Goal: Transaction & Acquisition: Purchase product/service

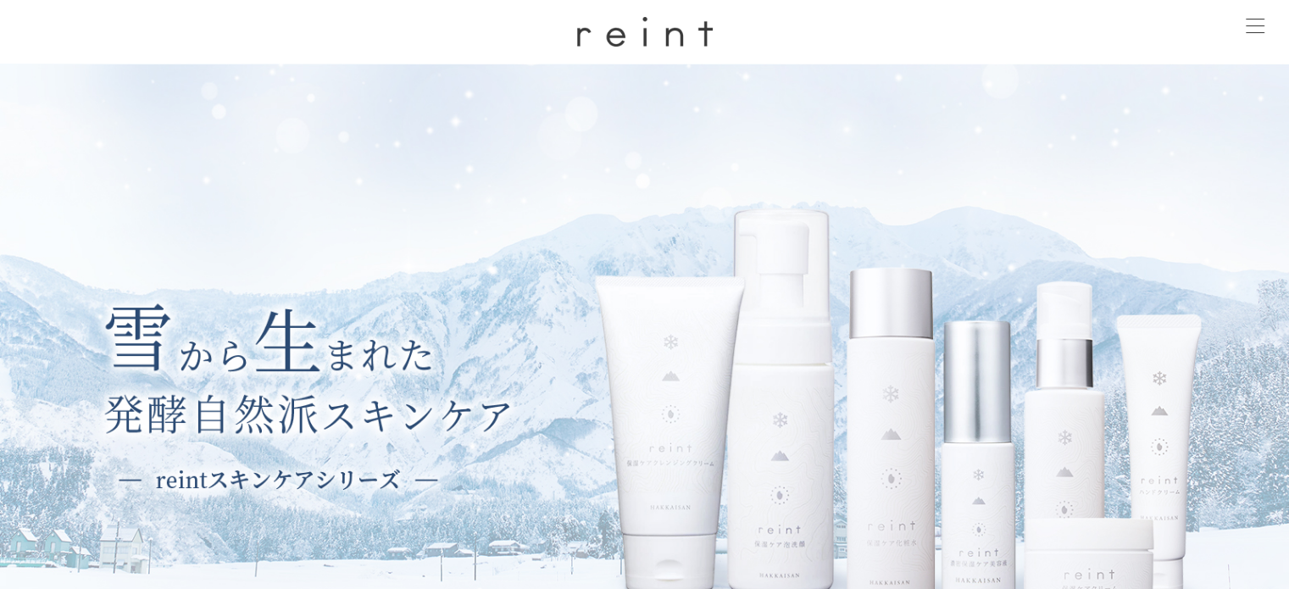
click at [572, 367] on img at bounding box center [644, 390] width 1289 height 652
click at [676, 432] on img at bounding box center [644, 390] width 1289 height 652
click at [1244, 21] on div at bounding box center [1255, 27] width 42 height 42
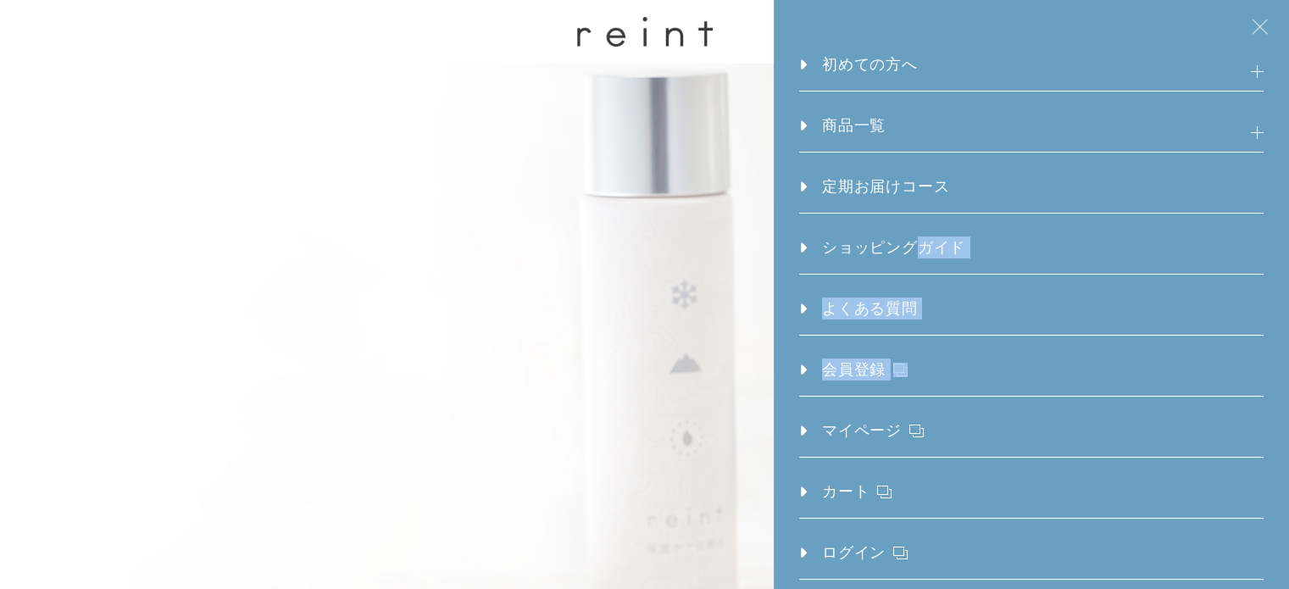
drag, startPoint x: 913, startPoint y: 215, endPoint x: 870, endPoint y: 385, distance: 174.9
click at [870, 385] on ul "初めての方へ 発酵⾃然派スキンケア「reint」とは 発酵の[PERSON_NAME]を美しさへ ラインケアの重要性 徹底した低刺激処方 reint 誕生秘話…" at bounding box center [1031, 320] width 464 height 641
click at [834, 63] on link "初めての方へ" at bounding box center [858, 71] width 119 height 37
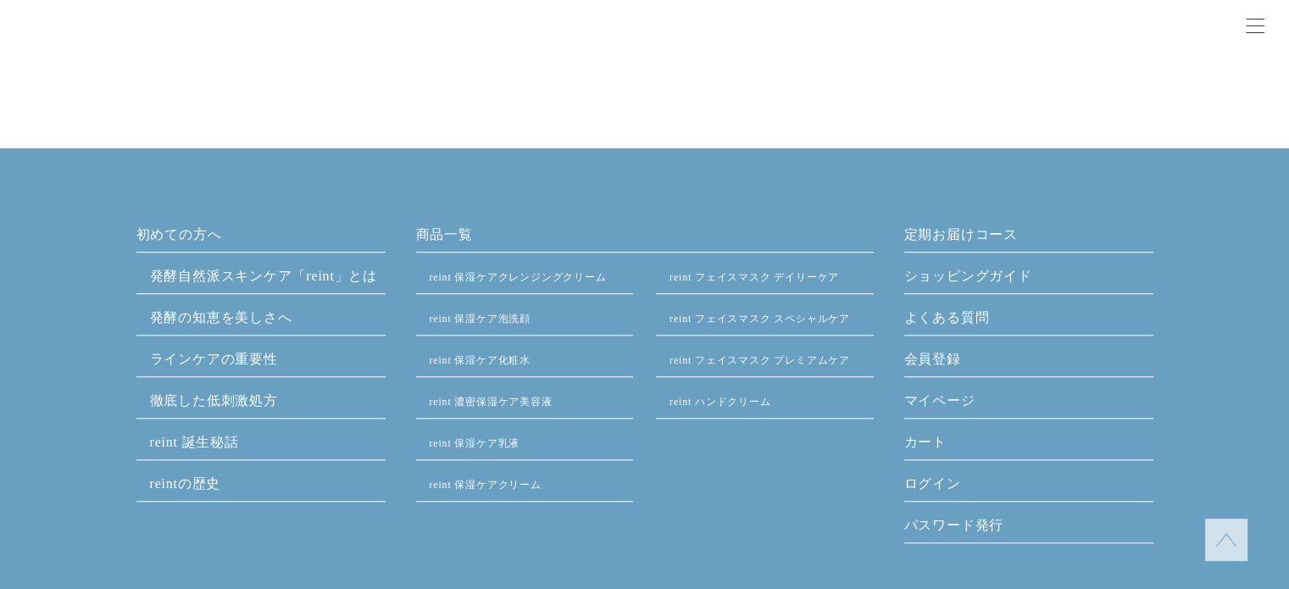
scroll to position [1396, 0]
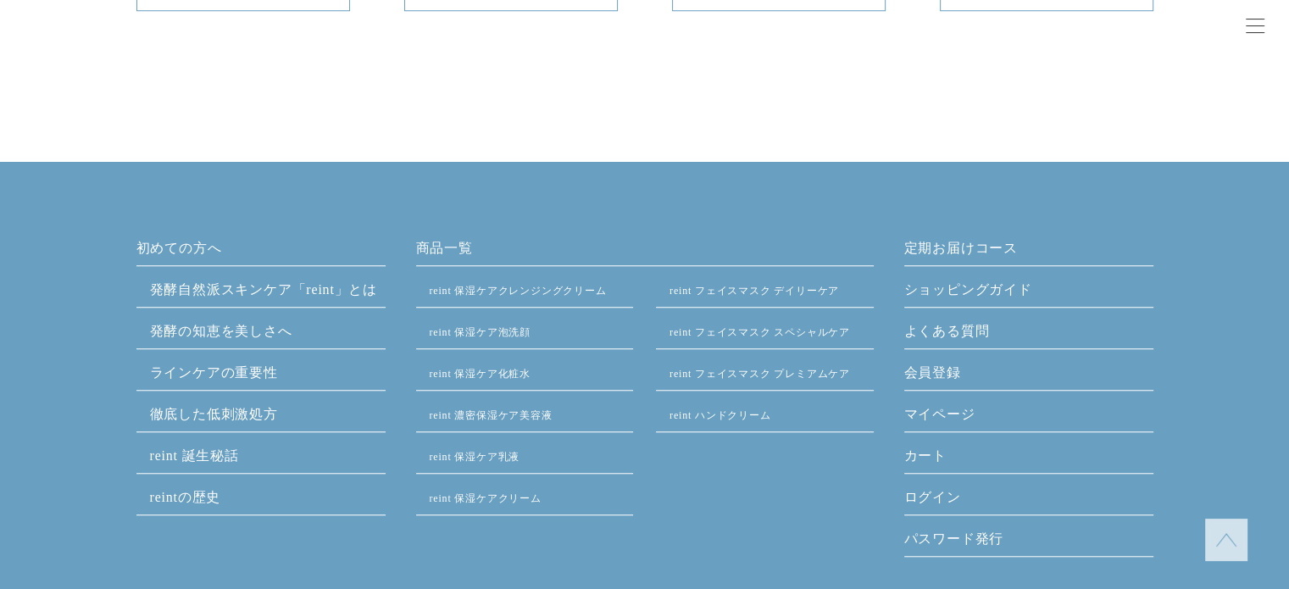
click at [481, 410] on link "reint 濃密保湿ケア美容液" at bounding box center [491, 415] width 123 height 12
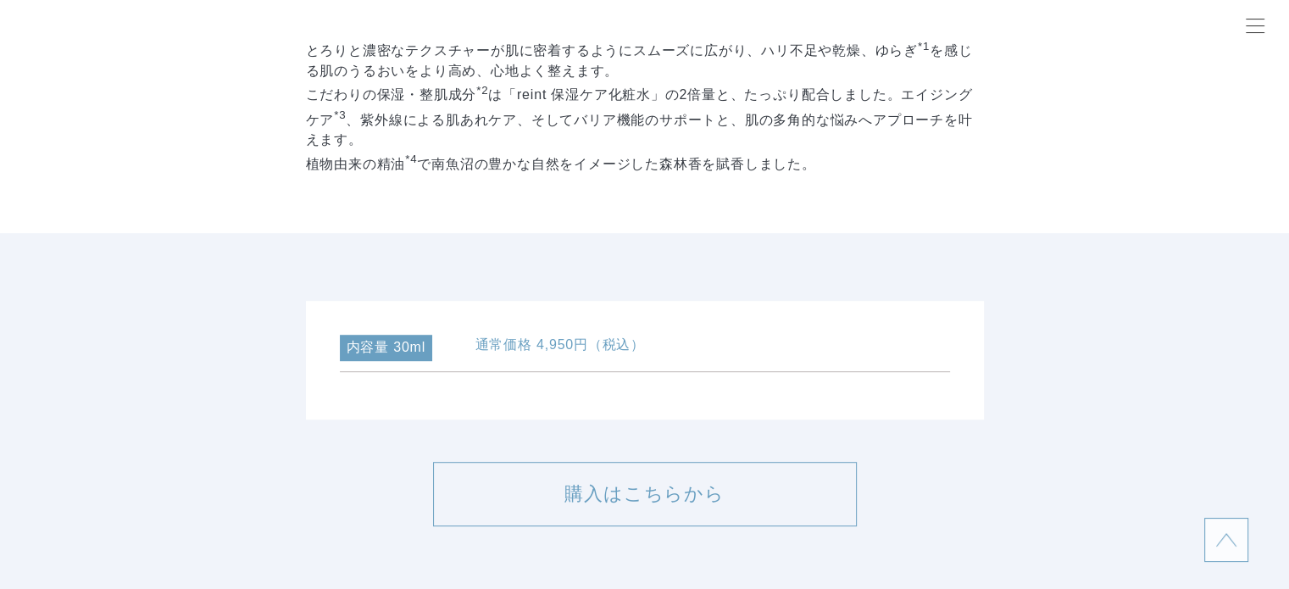
scroll to position [1038, 0]
